Goal: Navigation & Orientation: Find specific page/section

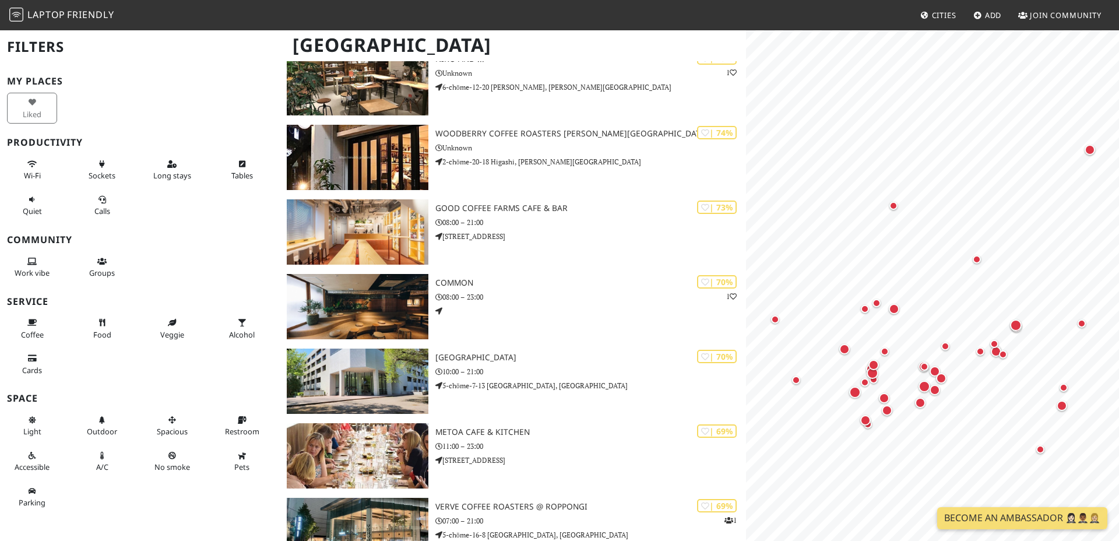
scroll to position [898, 0]
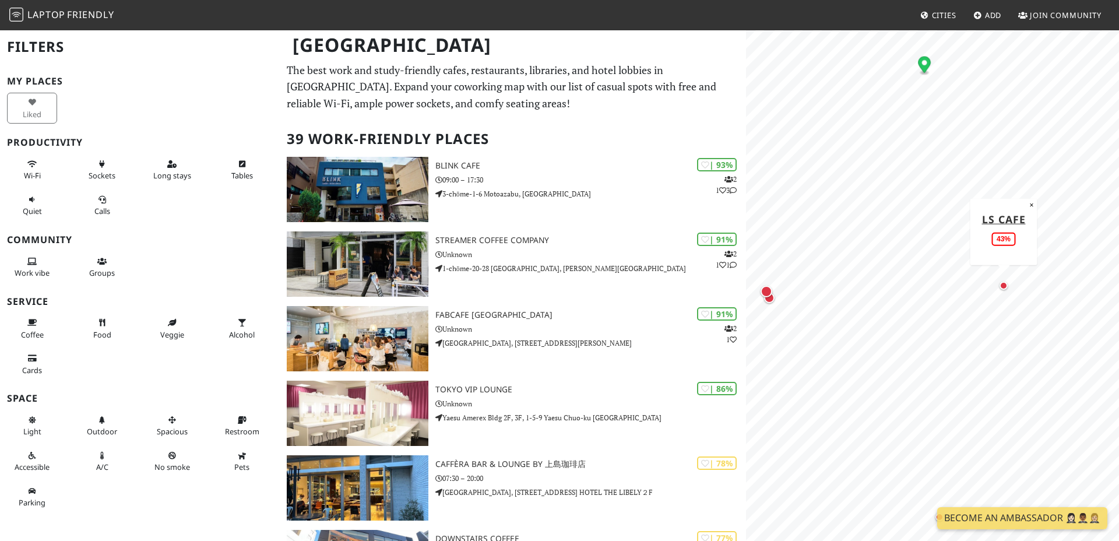
click at [1005, 289] on div "Map marker" at bounding box center [1003, 285] width 8 height 8
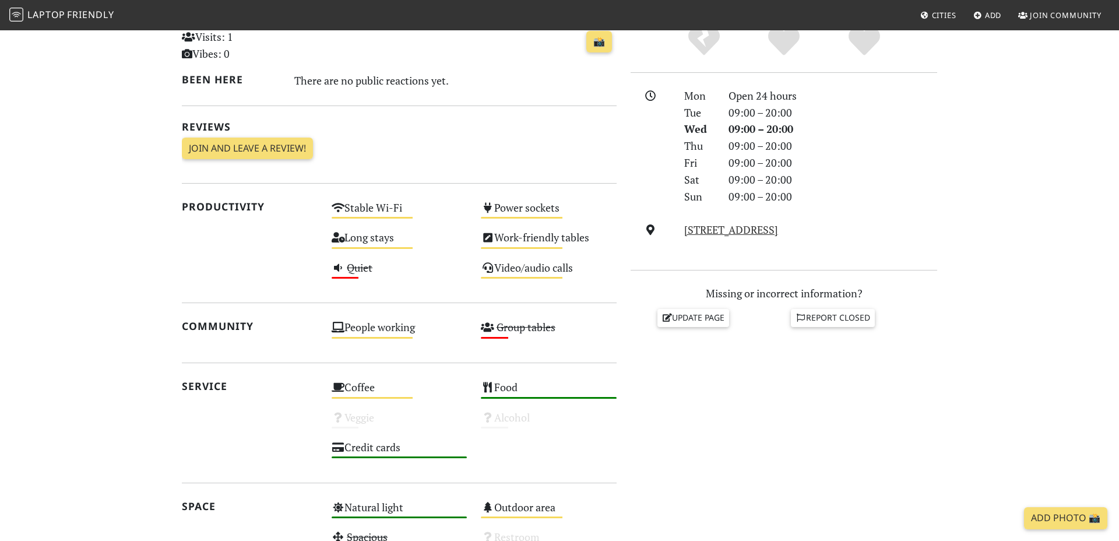
scroll to position [285, 0]
